Goal: Find specific page/section: Find specific page/section

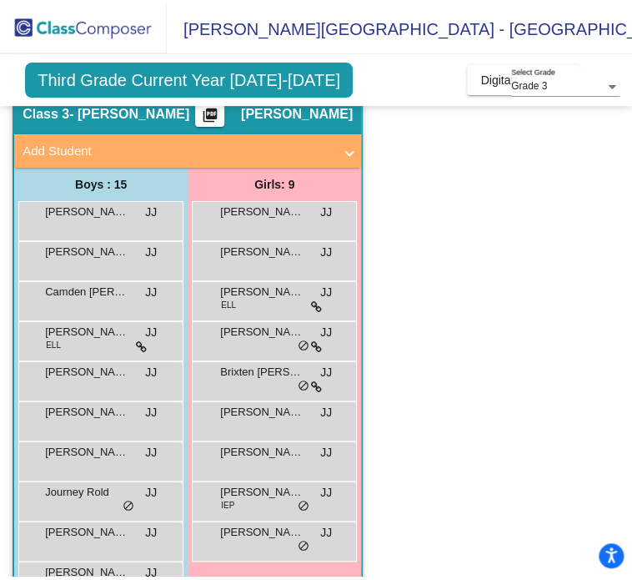
scroll to position [102, 0]
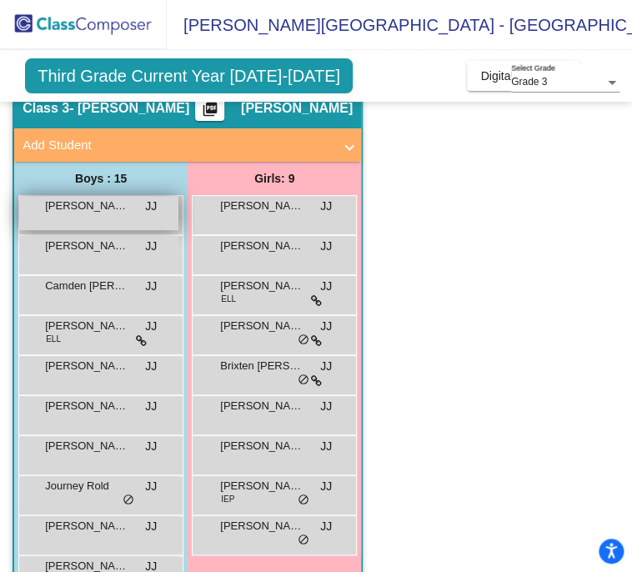
click at [73, 201] on span "[PERSON_NAME]" at bounding box center [86, 206] width 83 height 17
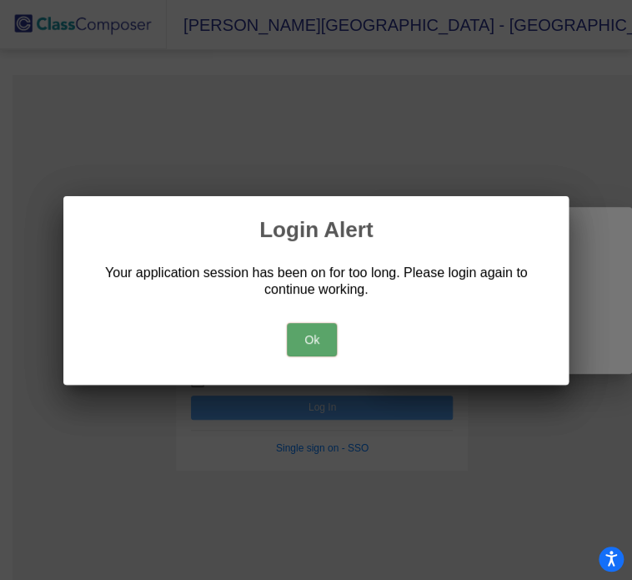
type input "[PERSON_NAME][EMAIL_ADDRESS][PERSON_NAME][DOMAIN_NAME]"
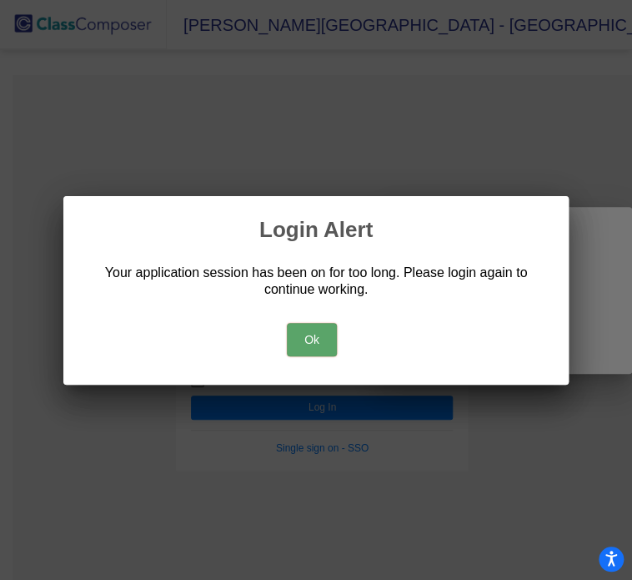
click at [299, 335] on button "Ok" at bounding box center [312, 339] width 50 height 33
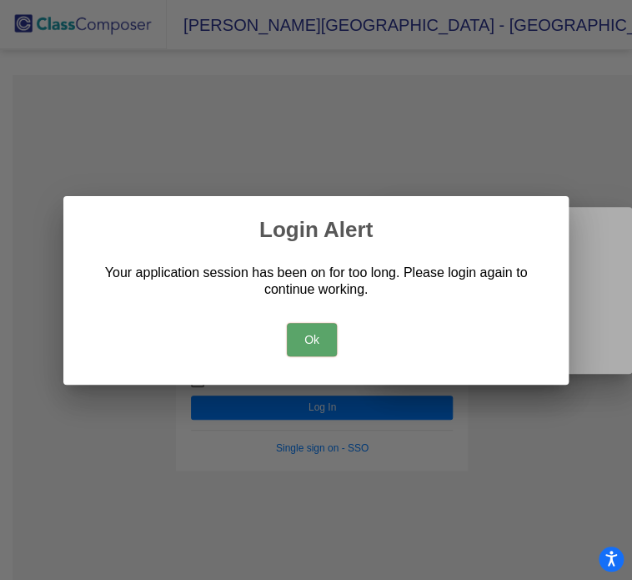
click at [319, 341] on button "Ok" at bounding box center [312, 339] width 50 height 33
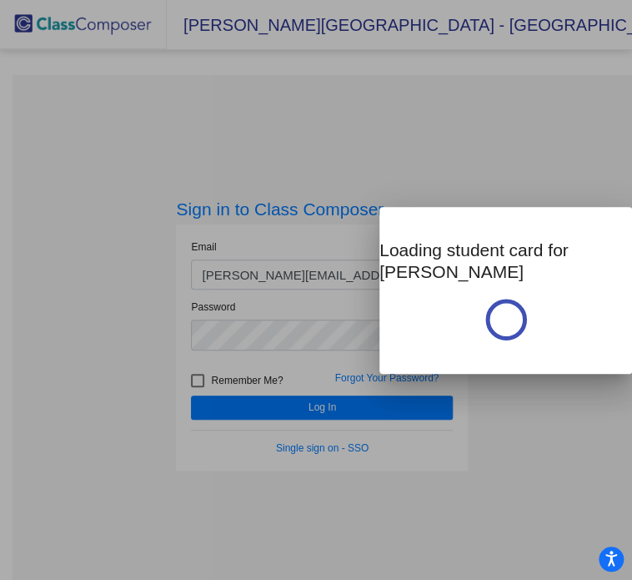
click at [364, 400] on div at bounding box center [316, 290] width 632 height 580
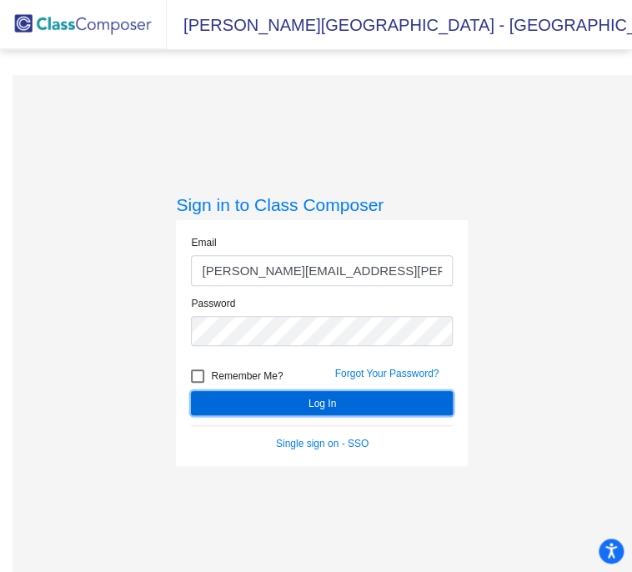
click at [364, 400] on button "Log In" at bounding box center [322, 403] width 262 height 24
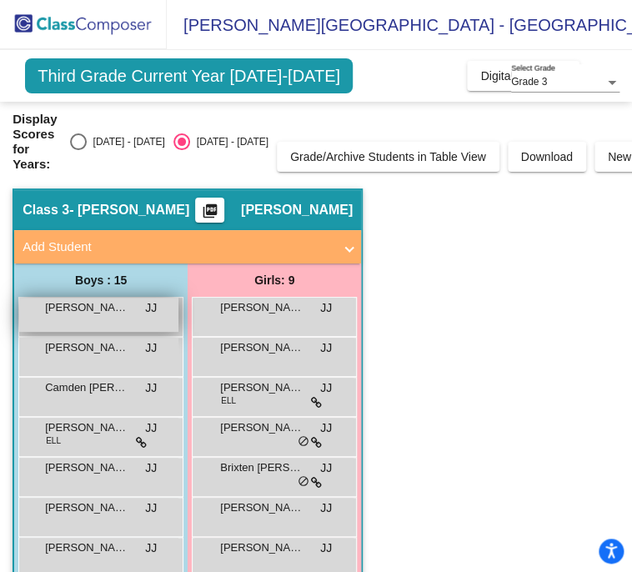
click at [107, 308] on span "[PERSON_NAME]" at bounding box center [86, 307] width 83 height 17
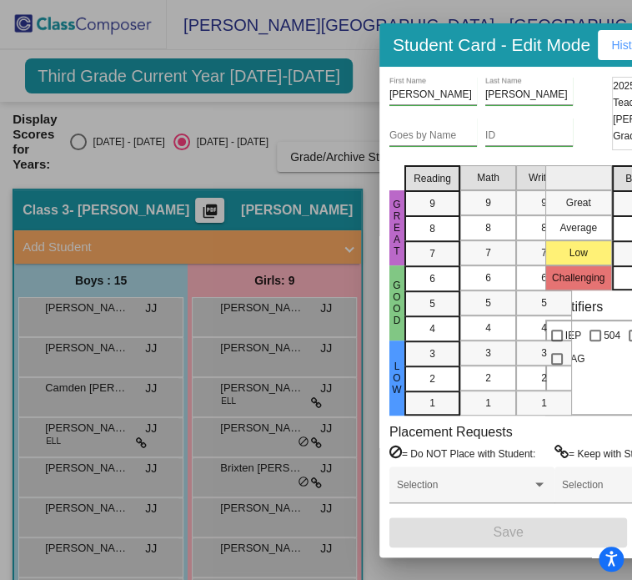
click at [177, 180] on div at bounding box center [316, 290] width 632 height 580
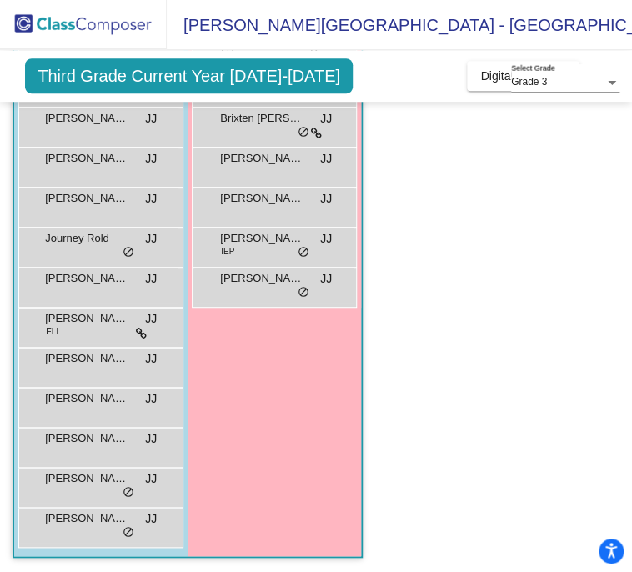
scroll to position [351, 0]
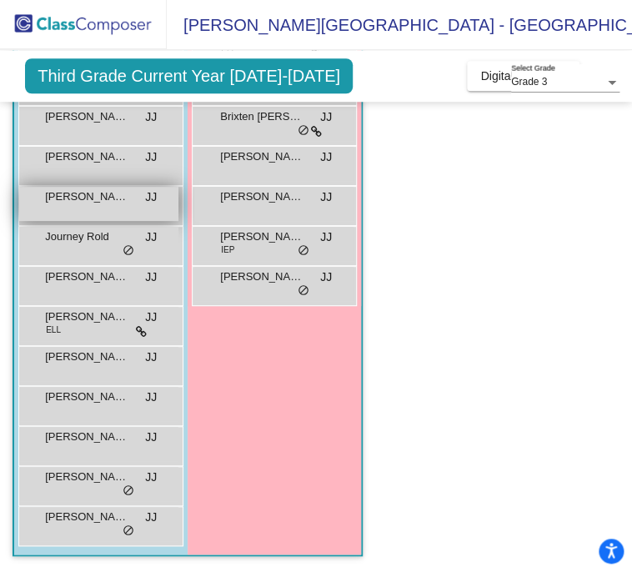
click at [61, 206] on div "[PERSON_NAME] lock do_not_disturb_alt" at bounding box center [98, 204] width 159 height 34
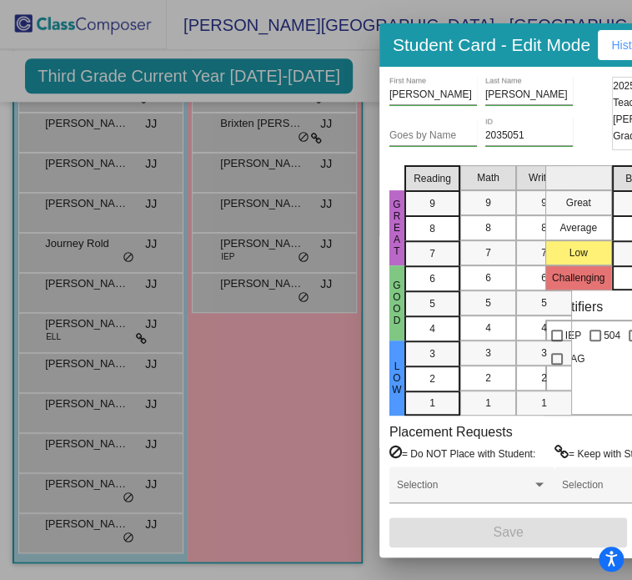
click at [239, 370] on div at bounding box center [316, 290] width 632 height 580
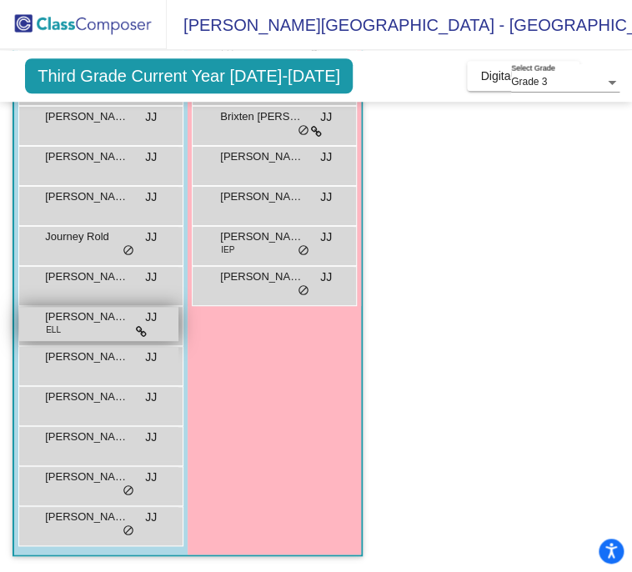
click at [103, 323] on span "[PERSON_NAME]" at bounding box center [86, 317] width 83 height 17
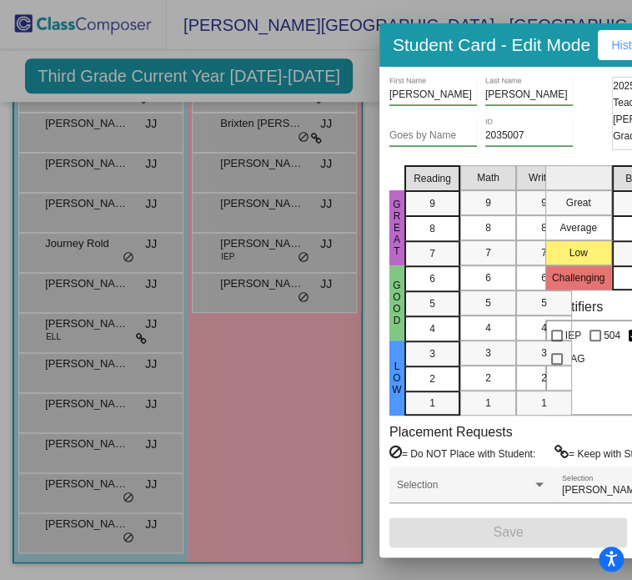
click at [254, 391] on div at bounding box center [316, 290] width 632 height 580
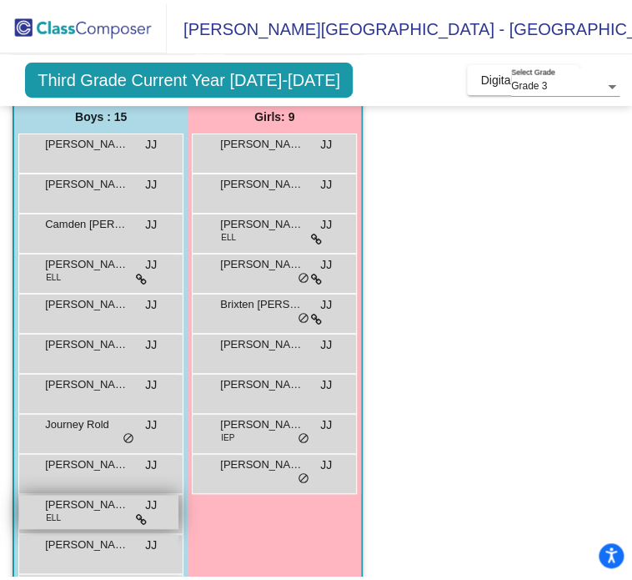
scroll to position [164, 0]
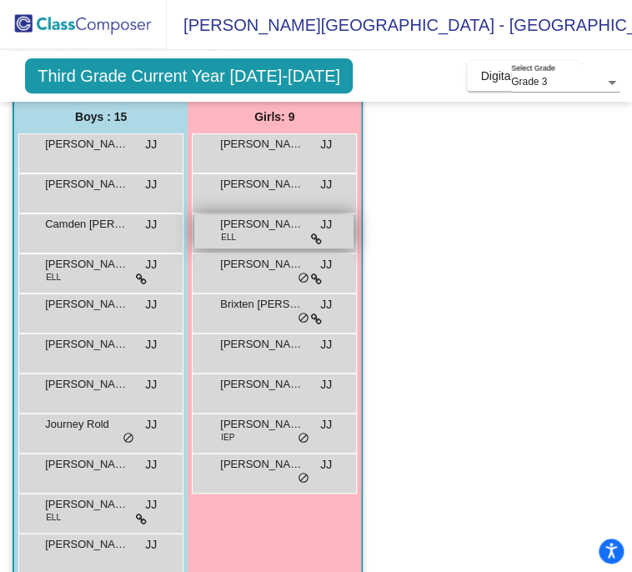
click at [245, 228] on span "[PERSON_NAME]" at bounding box center [261, 224] width 83 height 17
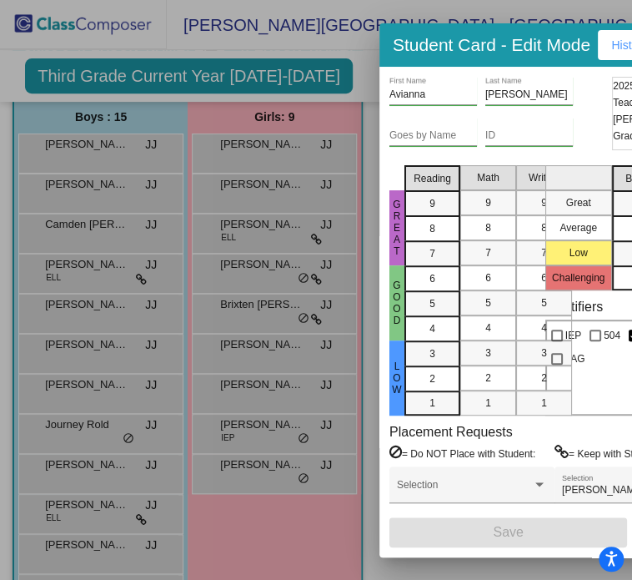
click at [266, 280] on div at bounding box center [316, 290] width 632 height 580
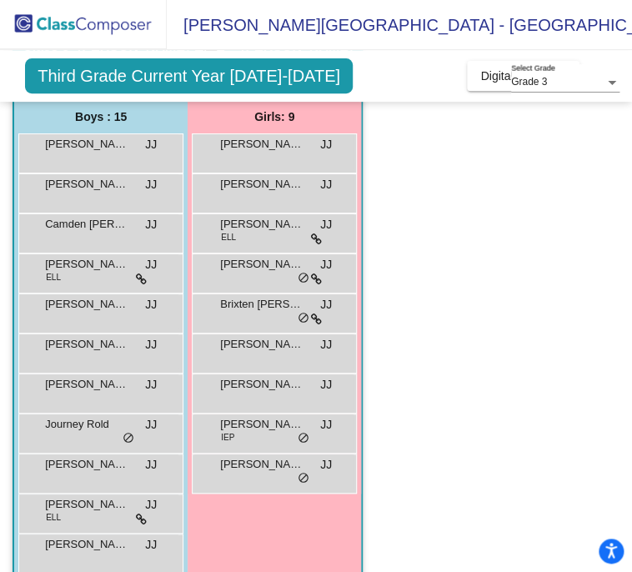
click at [266, 280] on div "[PERSON_NAME] lock do_not_disturb_alt" at bounding box center [273, 271] width 159 height 34
